Goal: Task Accomplishment & Management: Manage account settings

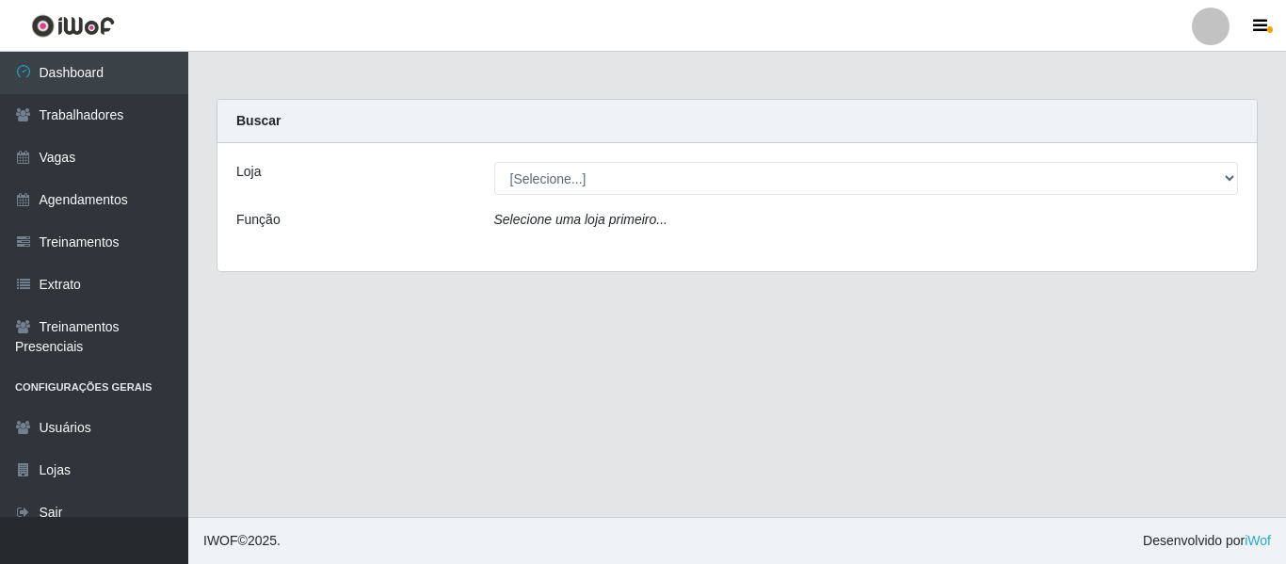
click at [1220, 22] on div at bounding box center [1211, 27] width 38 height 38
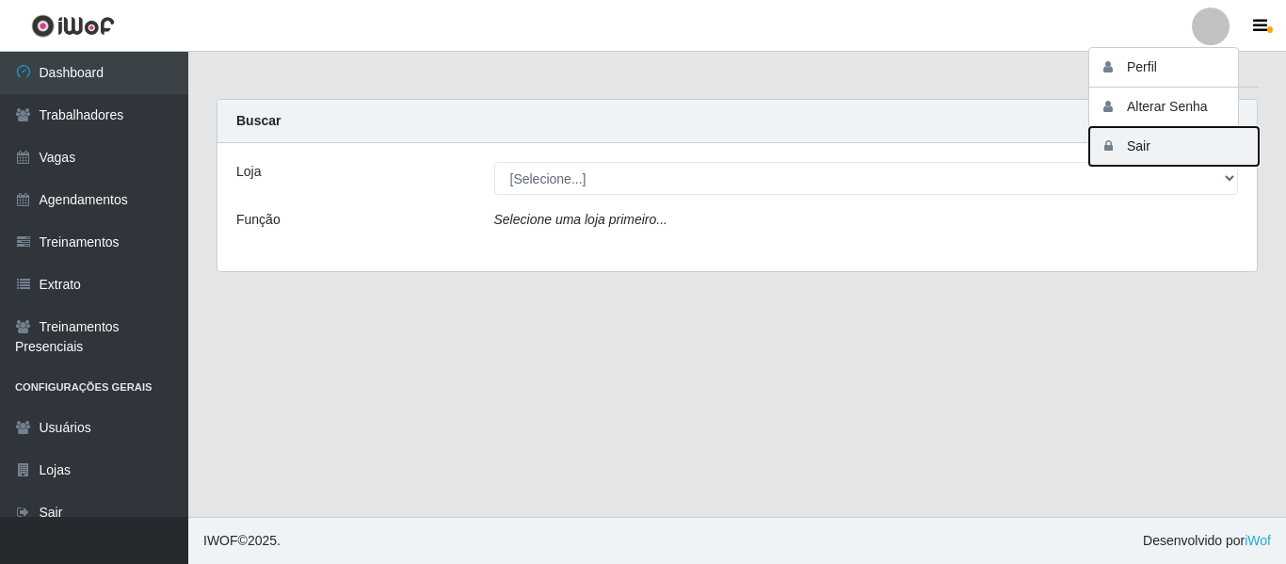
click at [1183, 142] on button "Sair" at bounding box center [1173, 146] width 169 height 39
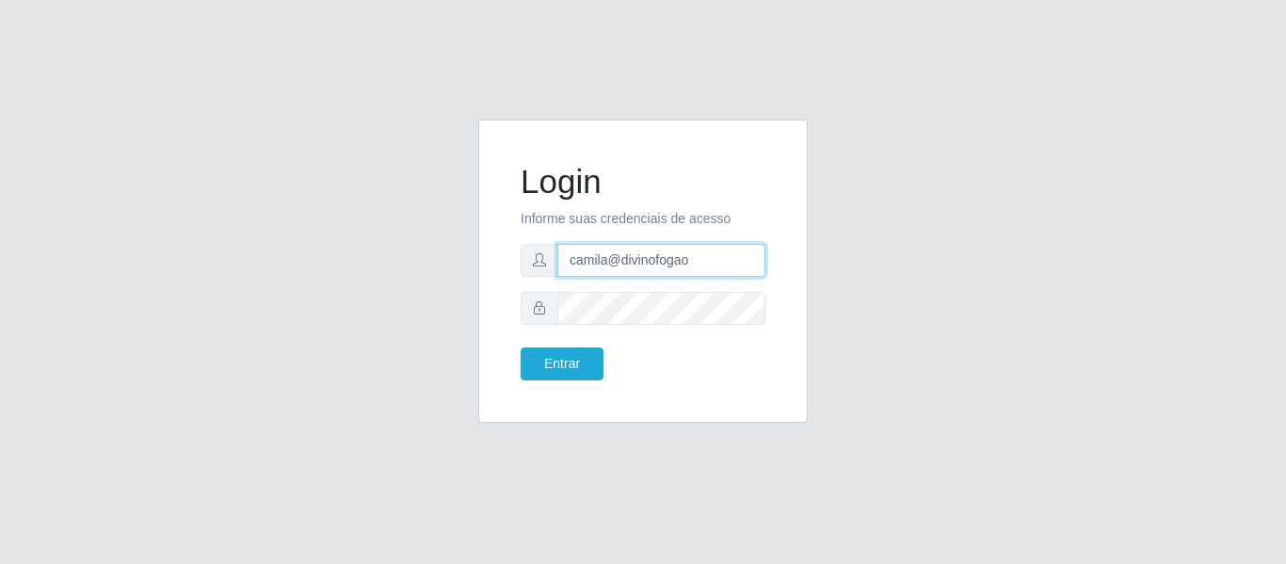
drag, startPoint x: 717, startPoint y: 263, endPoint x: 478, endPoint y: 249, distance: 239.6
click at [491, 263] on div "Login Informe suas credenciais de acesso camila@divinofogao Entrar" at bounding box center [643, 271] width 330 height 303
type input "camilasaosebastio@iwof"
click at [531, 346] on form "Login Informe suas credenciais de acesso camilasaosebastio@iwof Entrar" at bounding box center [643, 271] width 245 height 218
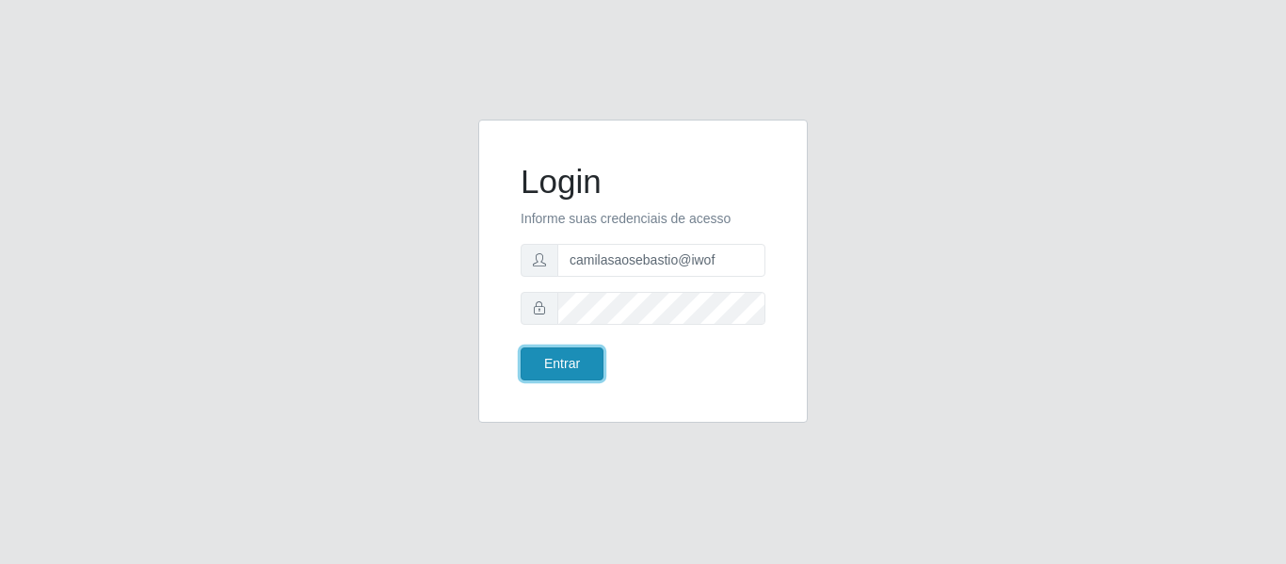
click at [546, 363] on button "Entrar" at bounding box center [562, 363] width 83 height 33
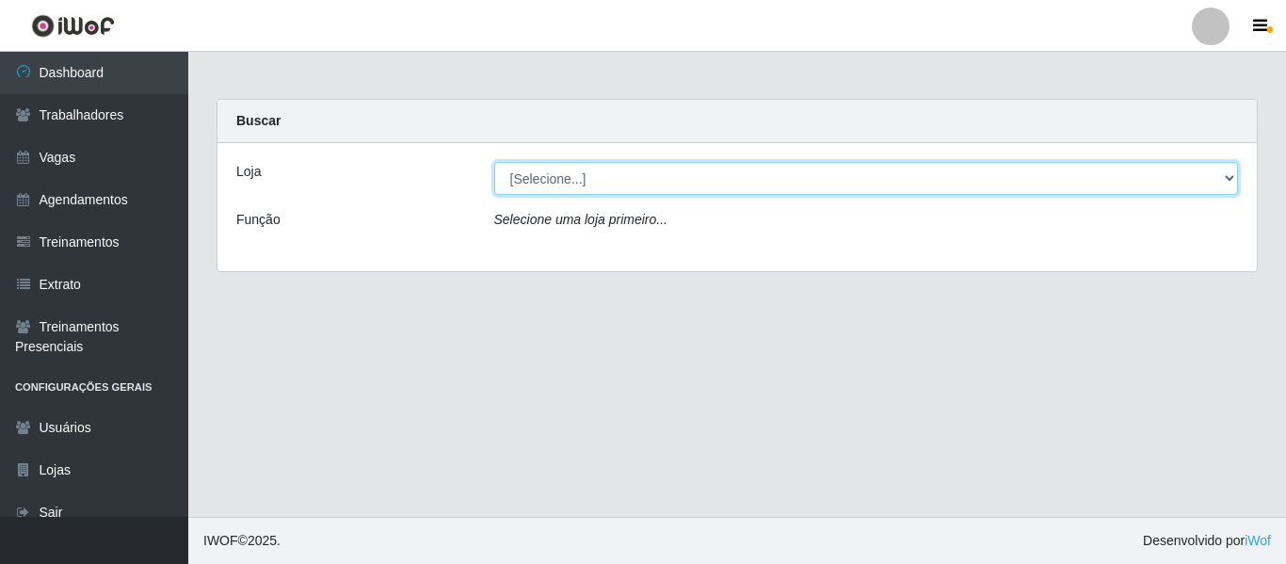
click at [543, 165] on select "[Selecione...] Supermercado [GEOGRAPHIC_DATA] - Unidade Camalaú Supermercado [G…" at bounding box center [866, 178] width 745 height 33
select select "165"
click at [494, 162] on select "[Selecione...] Supermercado [GEOGRAPHIC_DATA] - Unidade Camalaú Supermercado [G…" at bounding box center [866, 178] width 745 height 33
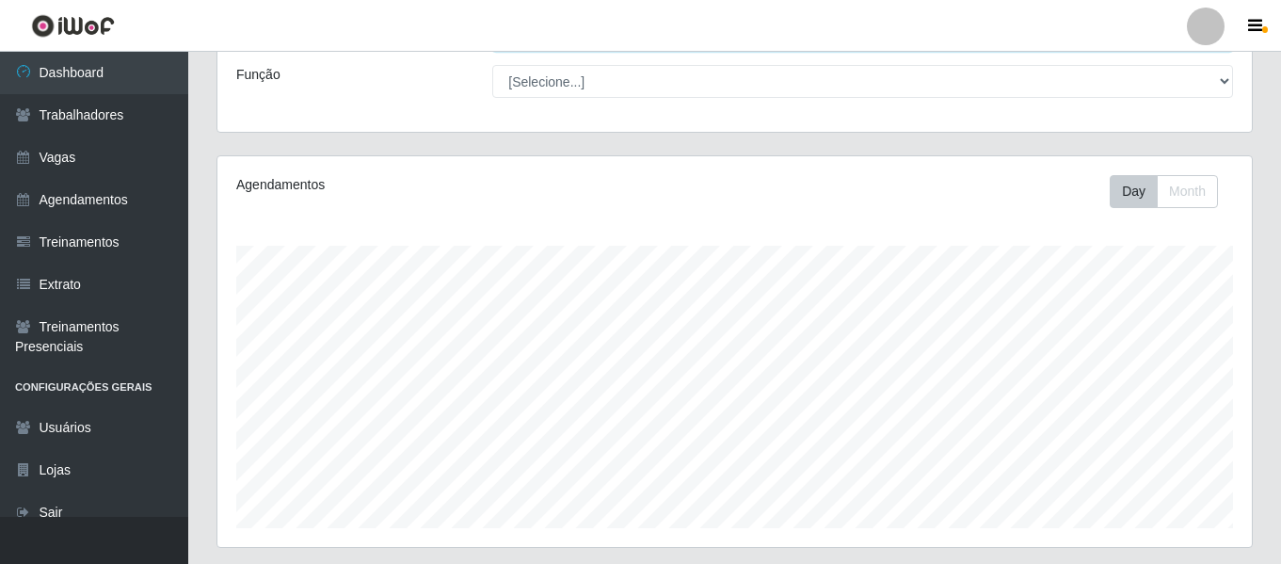
scroll to position [45, 0]
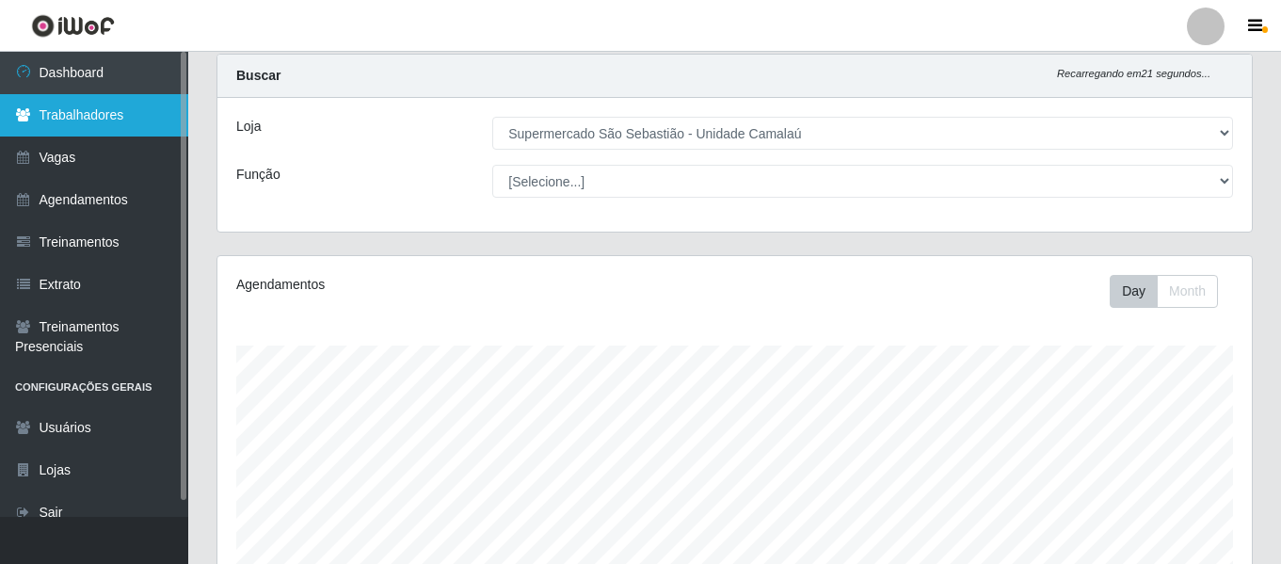
click at [95, 109] on link "Trabalhadores" at bounding box center [94, 115] width 188 height 42
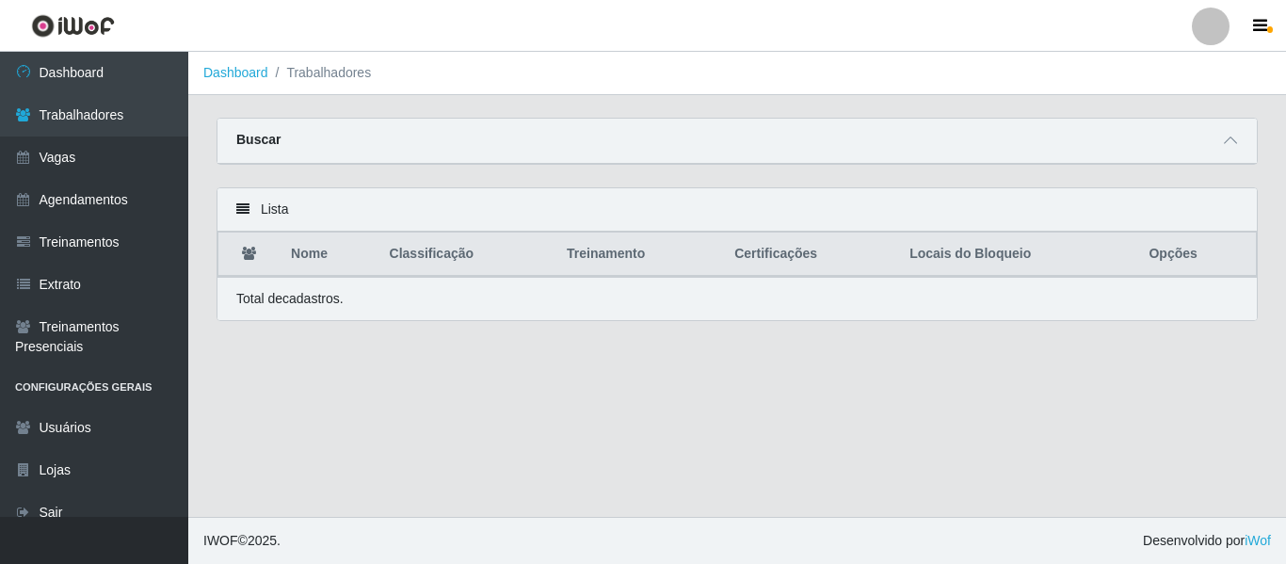
click at [1228, 153] on div "Buscar" at bounding box center [736, 141] width 1039 height 45
click at [1227, 147] on icon at bounding box center [1230, 140] width 13 height 13
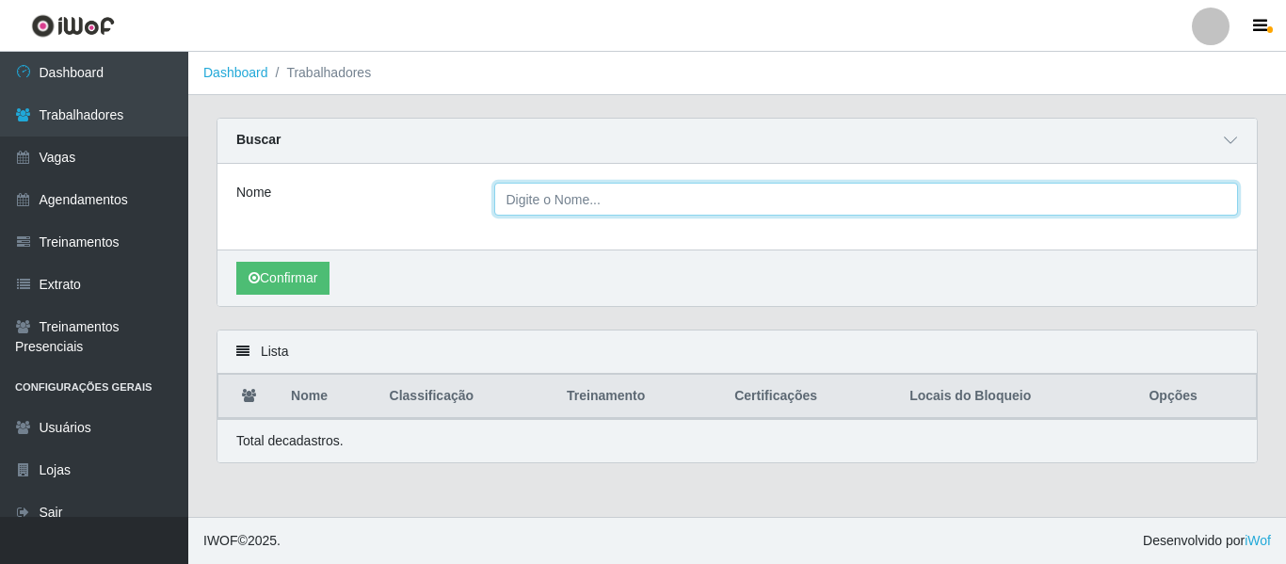
click at [592, 197] on input "Nome" at bounding box center [866, 199] width 745 height 33
type input "[PERSON_NAME]"
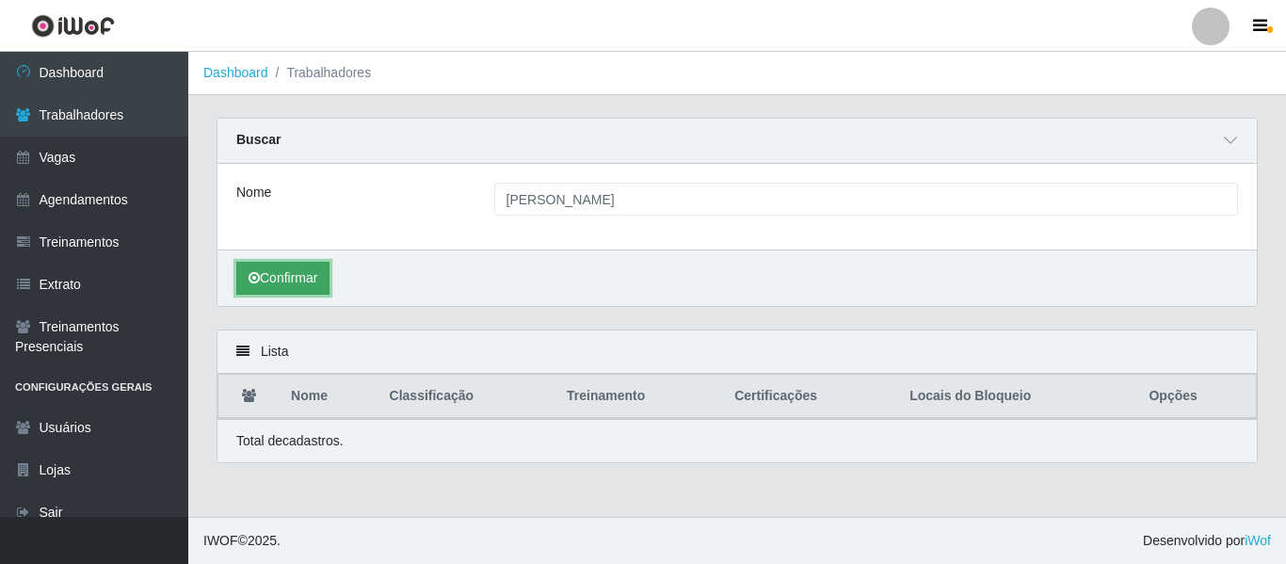
click at [258, 284] on icon "submit" at bounding box center [254, 277] width 11 height 13
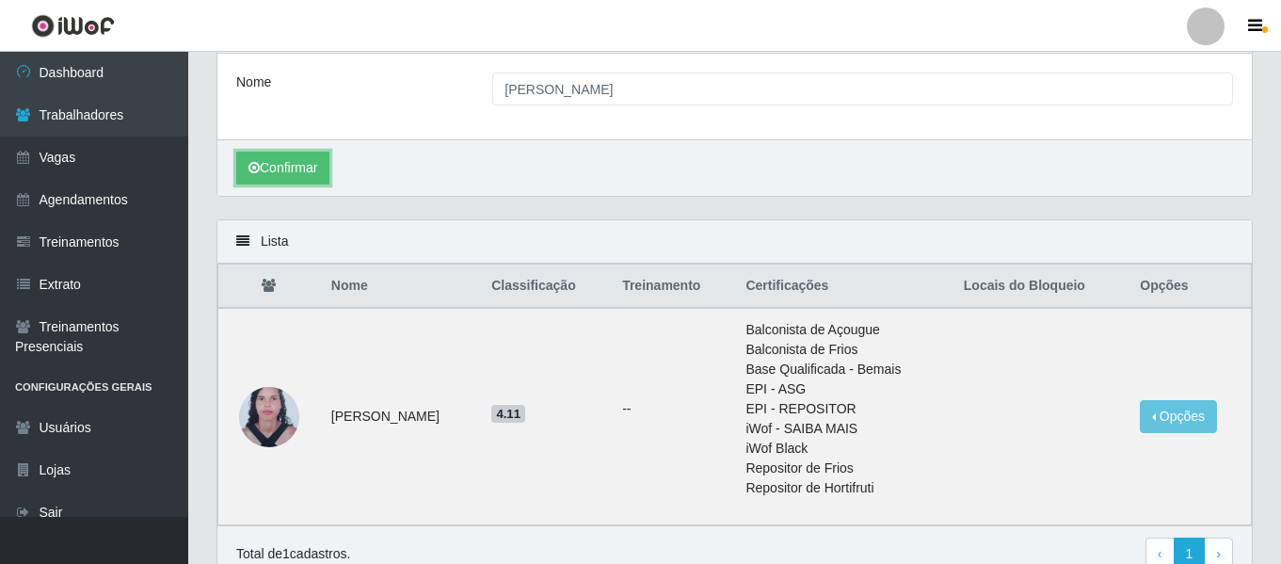
scroll to position [201, 0]
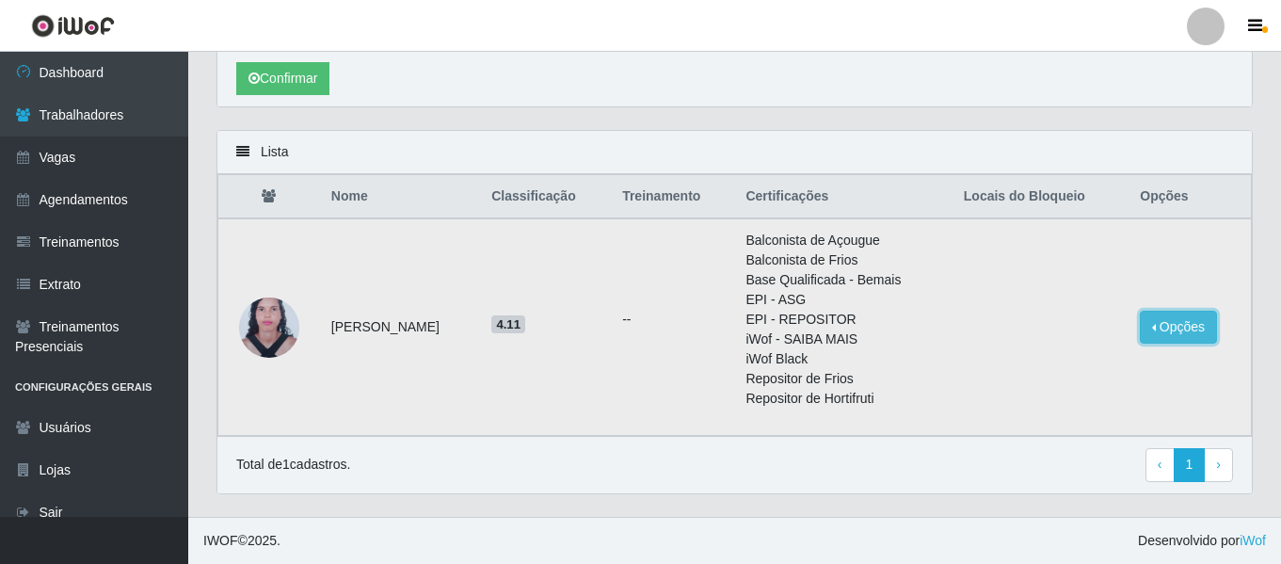
click at [1189, 327] on button "Opções" at bounding box center [1178, 327] width 77 height 33
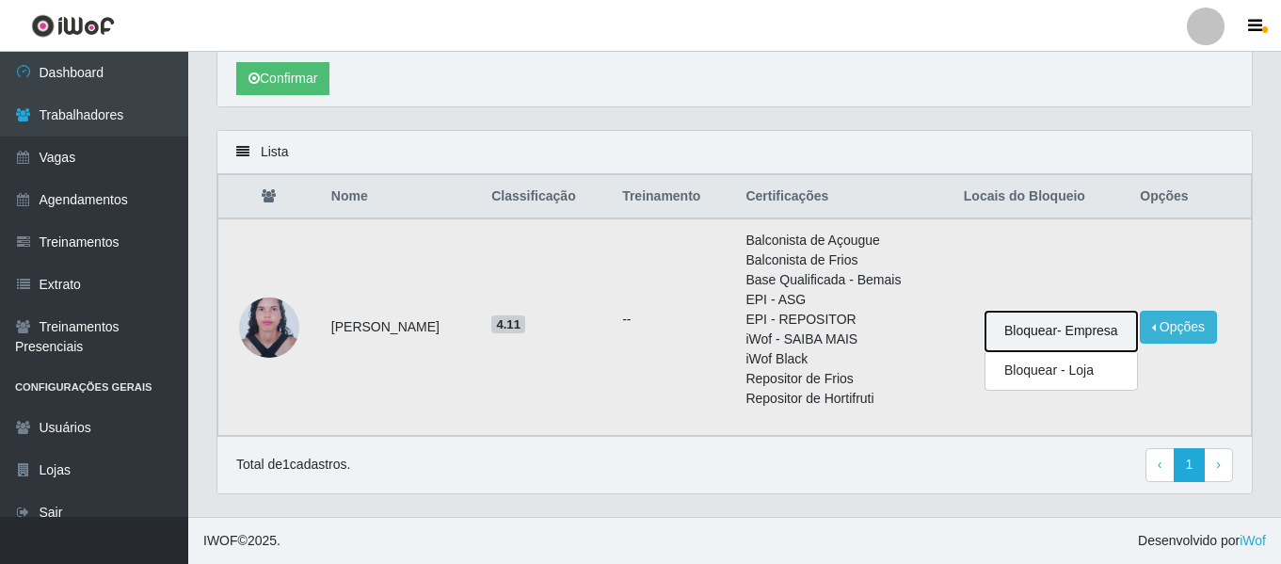
click at [1091, 341] on button "Bloquear - Empresa" at bounding box center [1062, 332] width 152 height 40
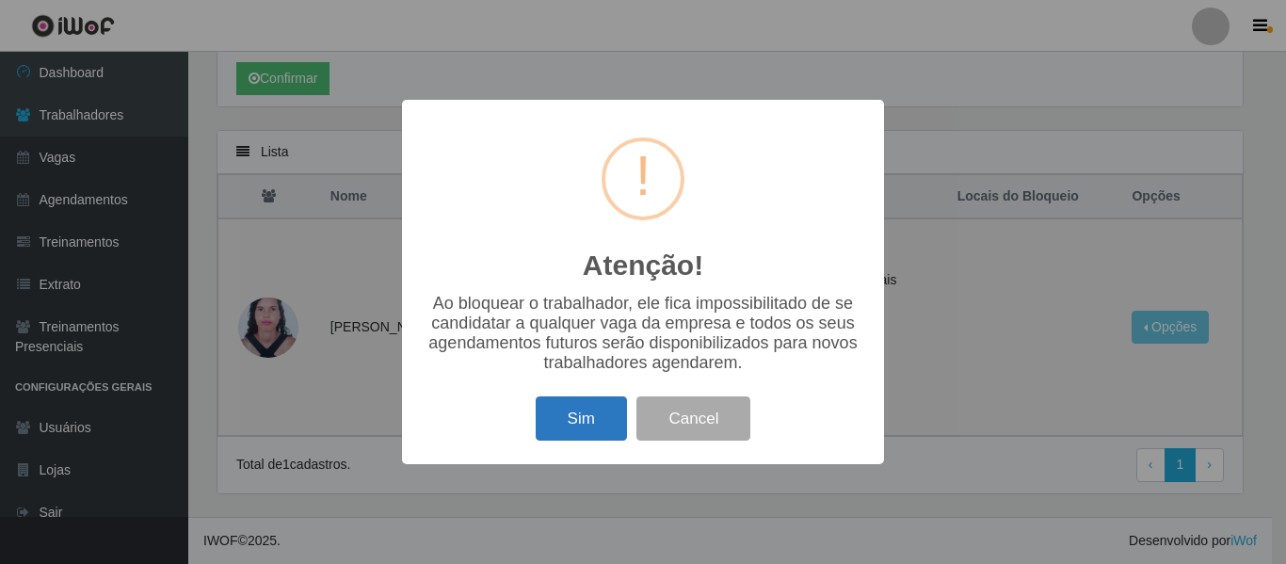
click at [574, 424] on button "Sim" at bounding box center [581, 418] width 91 height 44
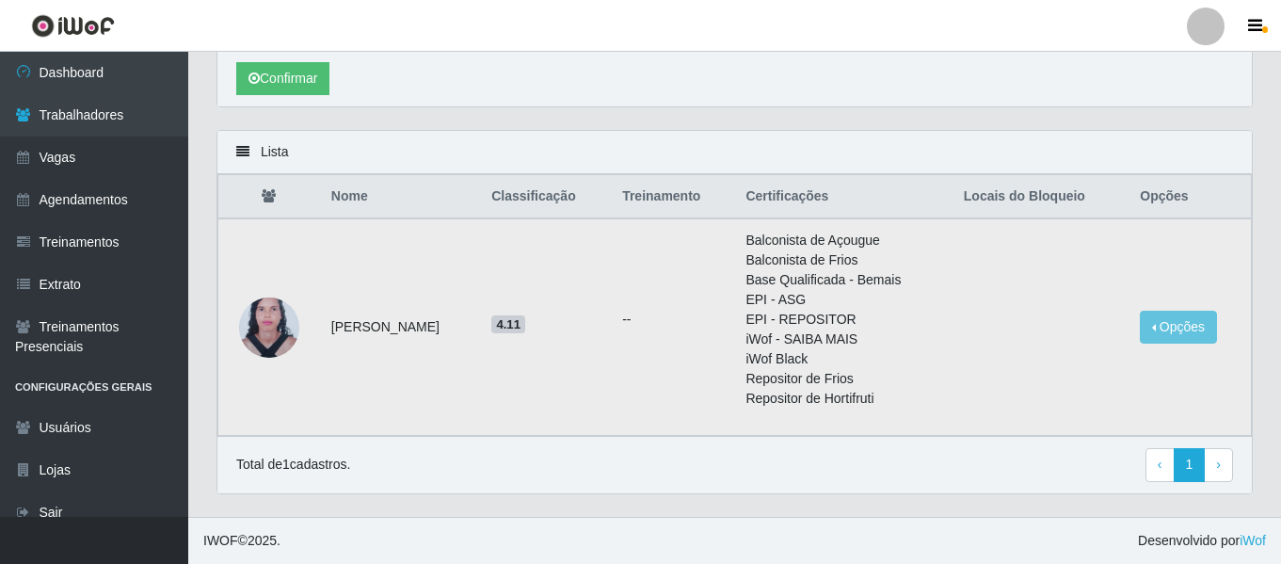
scroll to position [0, 0]
